Goal: Information Seeking & Learning: Check status

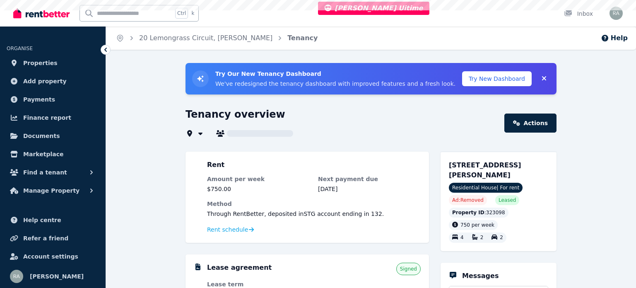
type input "**********"
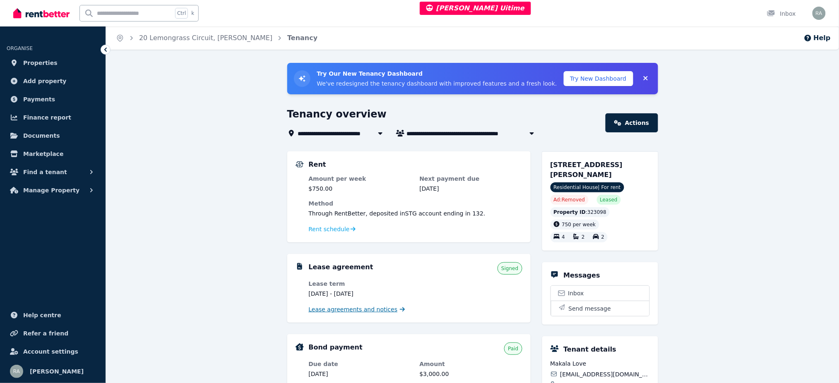
click at [333, 287] on span "Lease agreements and notices" at bounding box center [353, 310] width 89 height 8
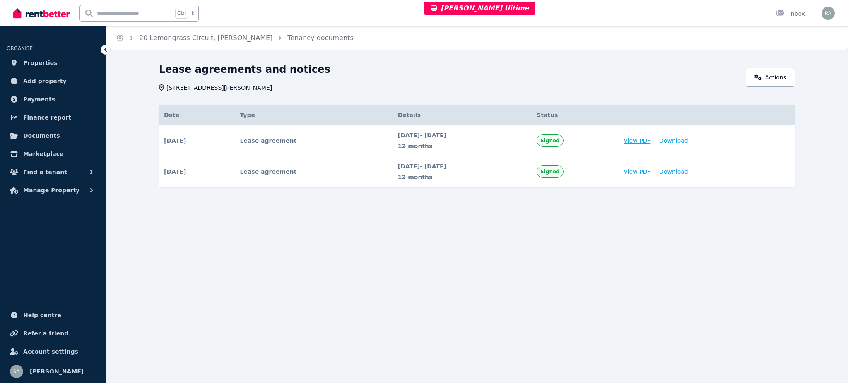
click at [636, 140] on span "View PDF" at bounding box center [637, 141] width 27 height 8
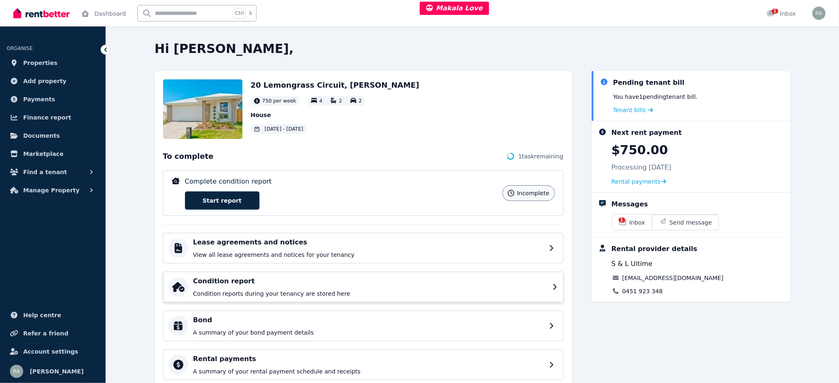
scroll to position [106, 0]
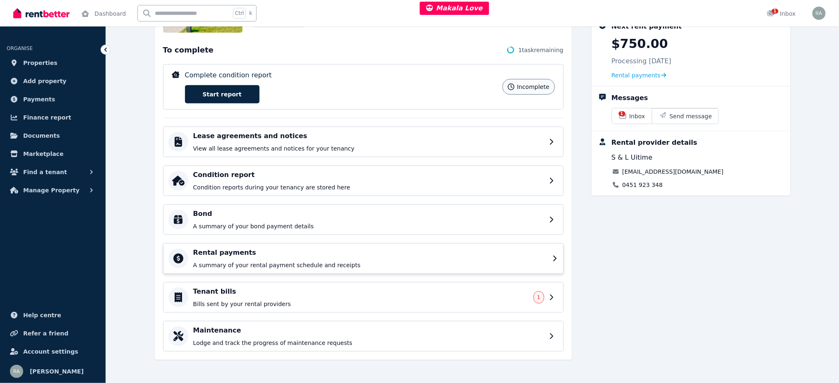
click at [229, 259] on div "Rental payments A summary of your rental payment schedule and receipts" at bounding box center [370, 259] width 354 height 22
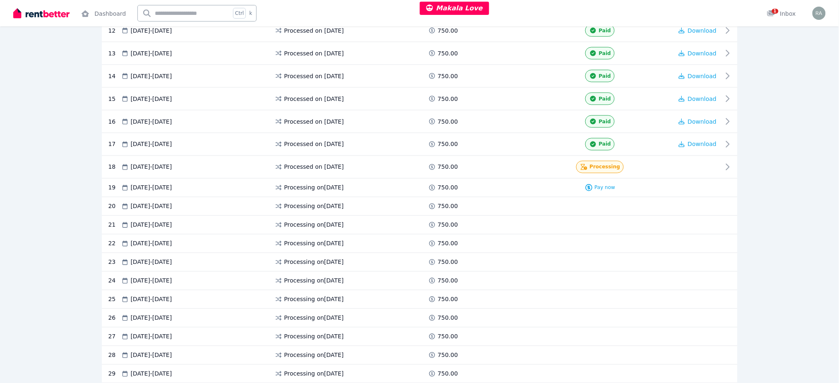
scroll to position [441, 0]
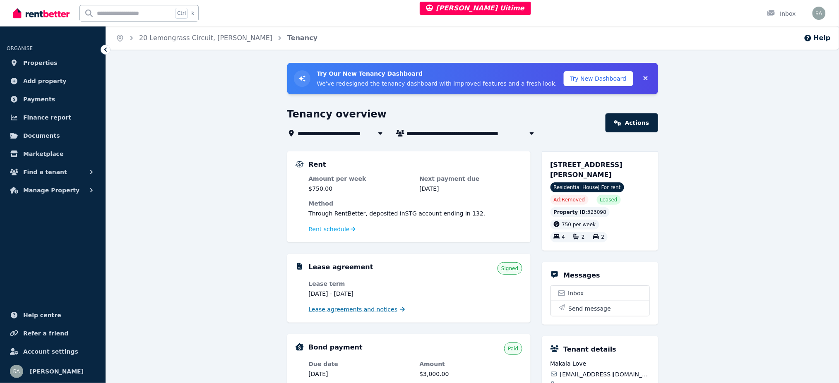
click at [352, 309] on span "Lease agreements and notices" at bounding box center [353, 310] width 89 height 8
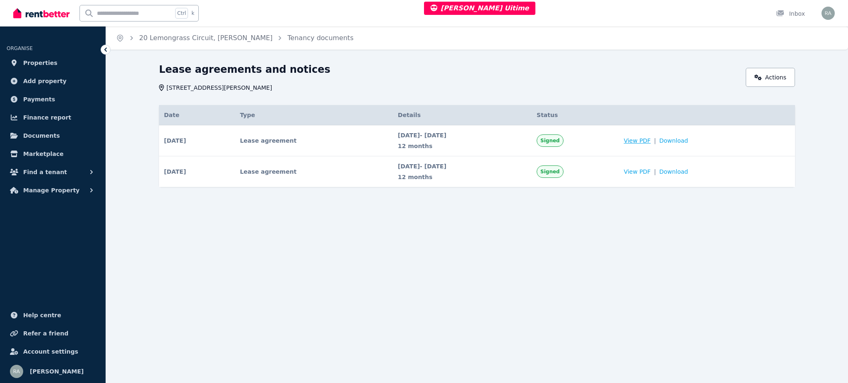
click at [650, 138] on span "View PDF" at bounding box center [637, 141] width 27 height 8
click at [650, 175] on span "View PDF" at bounding box center [637, 172] width 27 height 8
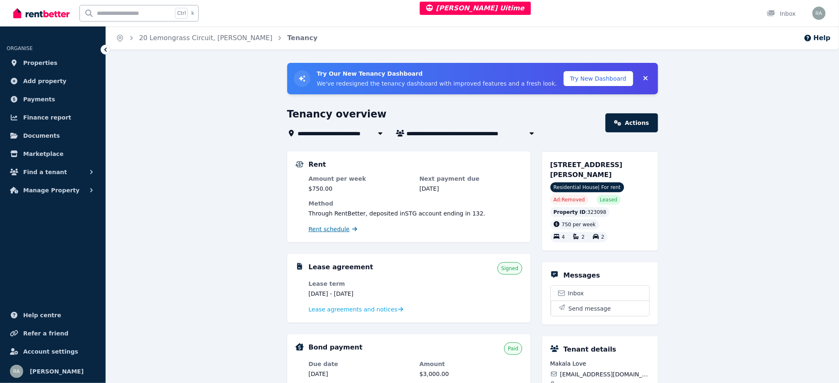
click at [330, 230] on span "Rent schedule" at bounding box center [329, 229] width 41 height 8
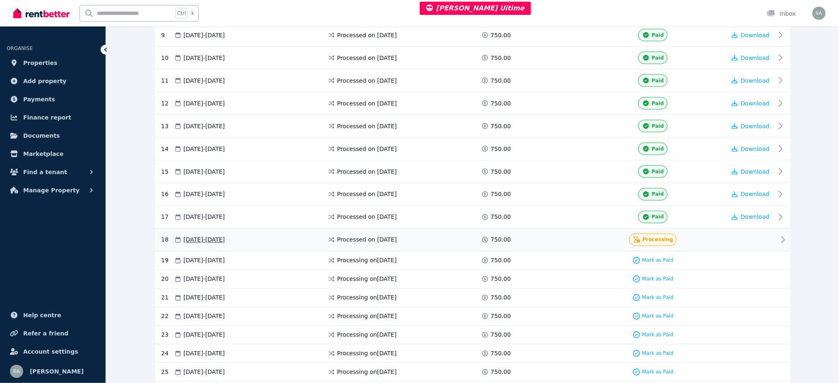
scroll to position [386, 0]
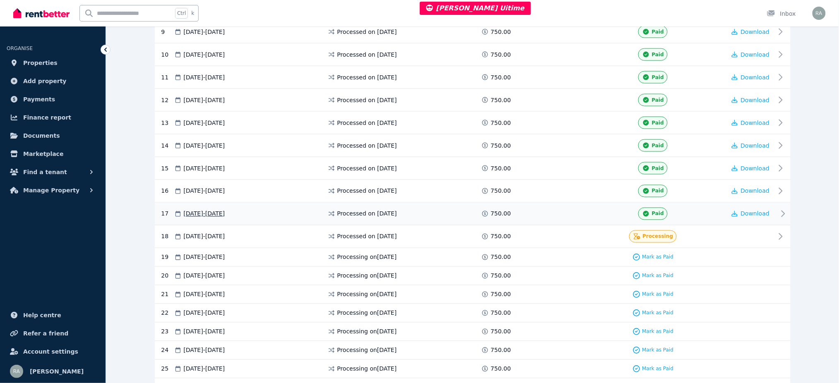
click at [527, 219] on span at bounding box center [549, 214] width 62 height 12
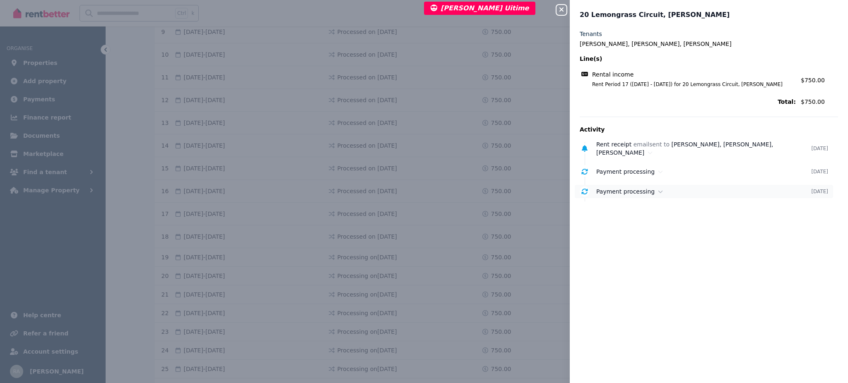
click at [671, 188] on div "Payment processing" at bounding box center [703, 192] width 215 height 8
click at [673, 168] on div "Payment processing" at bounding box center [703, 172] width 215 height 8
click at [554, 11] on div "Close panel 20 Lemongrass Circuit, [PERSON_NAME] Tenants [PERSON_NAME], [PERSON…" at bounding box center [424, 191] width 848 height 383
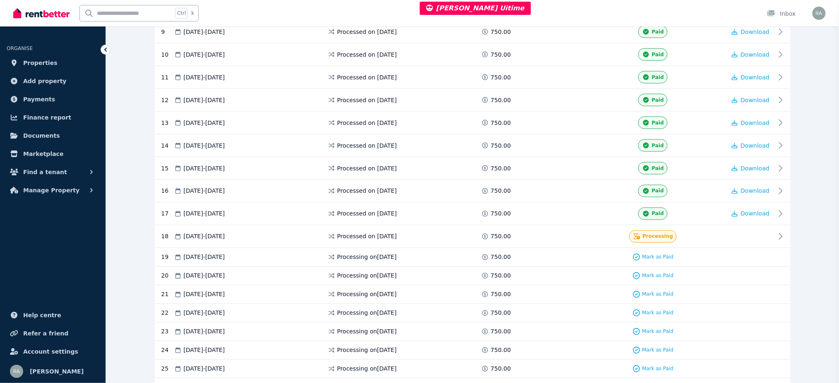
click at [560, 11] on div "Close panel [STREET_ADDRESS][PERSON_NAME]" at bounding box center [419, 191] width 839 height 383
